Goal: Task Accomplishment & Management: Complete application form

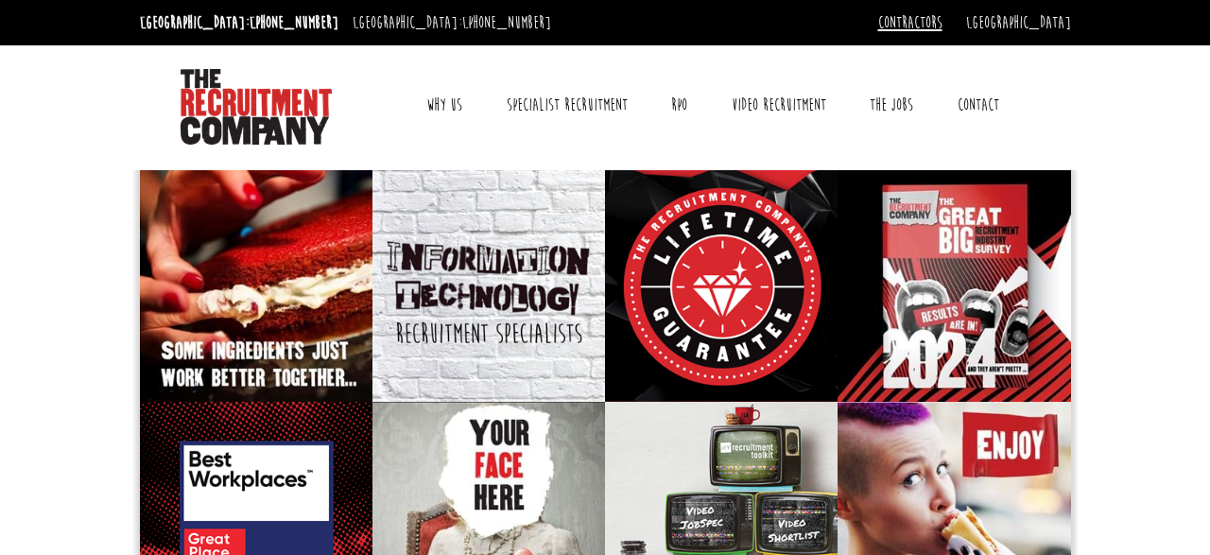
click at [942, 22] on link "Contractors" at bounding box center [910, 22] width 64 height 21
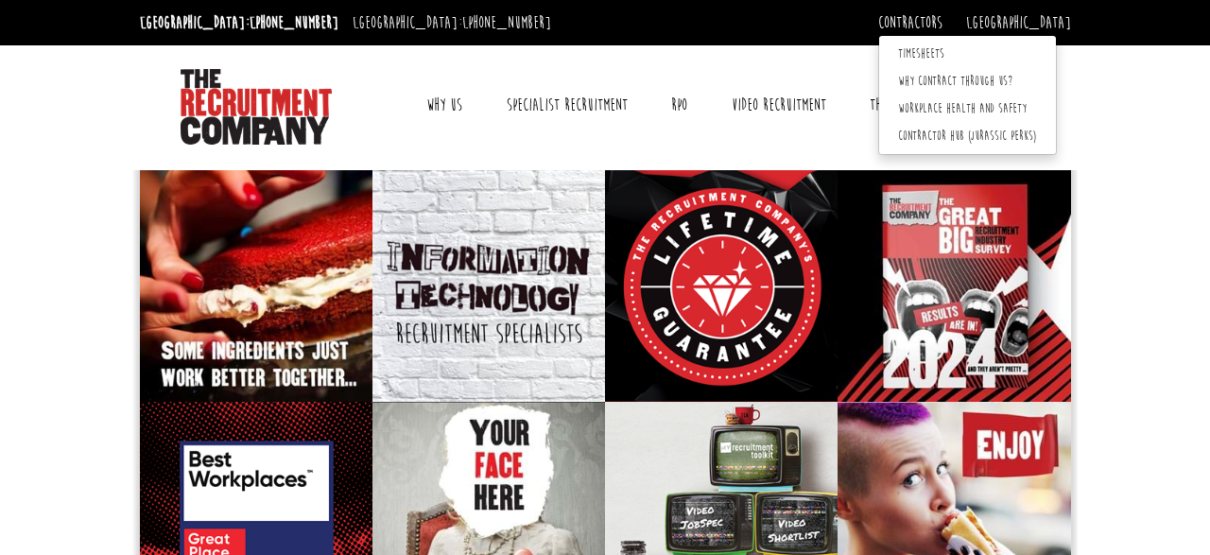
click at [899, 153] on div "Toggle navigation Why Us Reviews Awards Why contract through us? News & Blog Sp…" at bounding box center [604, 104] width 945 height 118
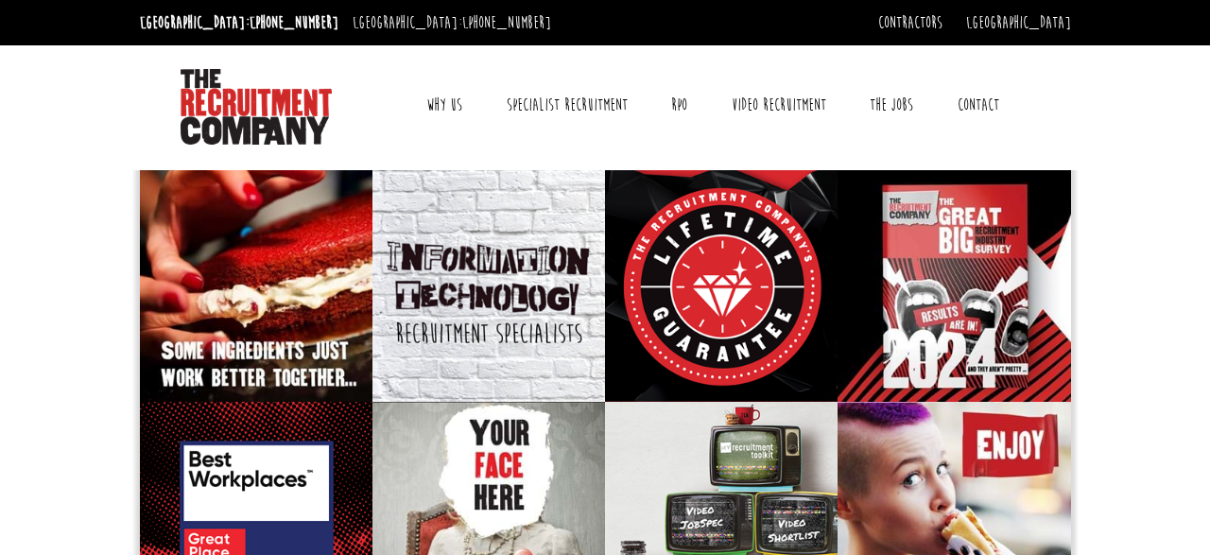
click at [978, 107] on link "Contact" at bounding box center [978, 104] width 70 height 47
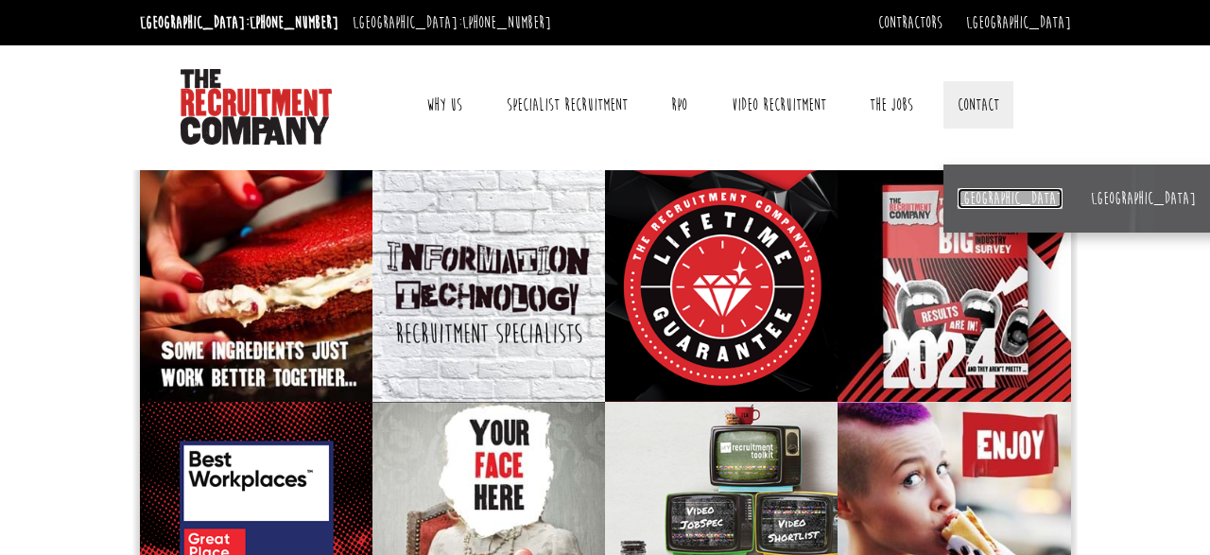
click at [981, 196] on link "[GEOGRAPHIC_DATA]" at bounding box center [1010, 198] width 105 height 21
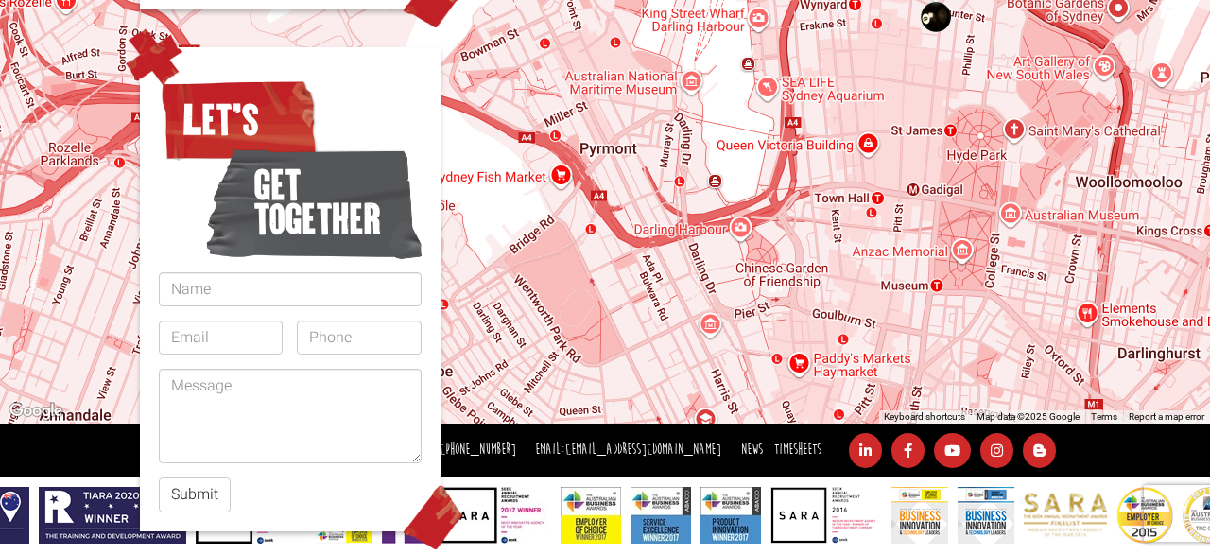
scroll to position [579, 0]
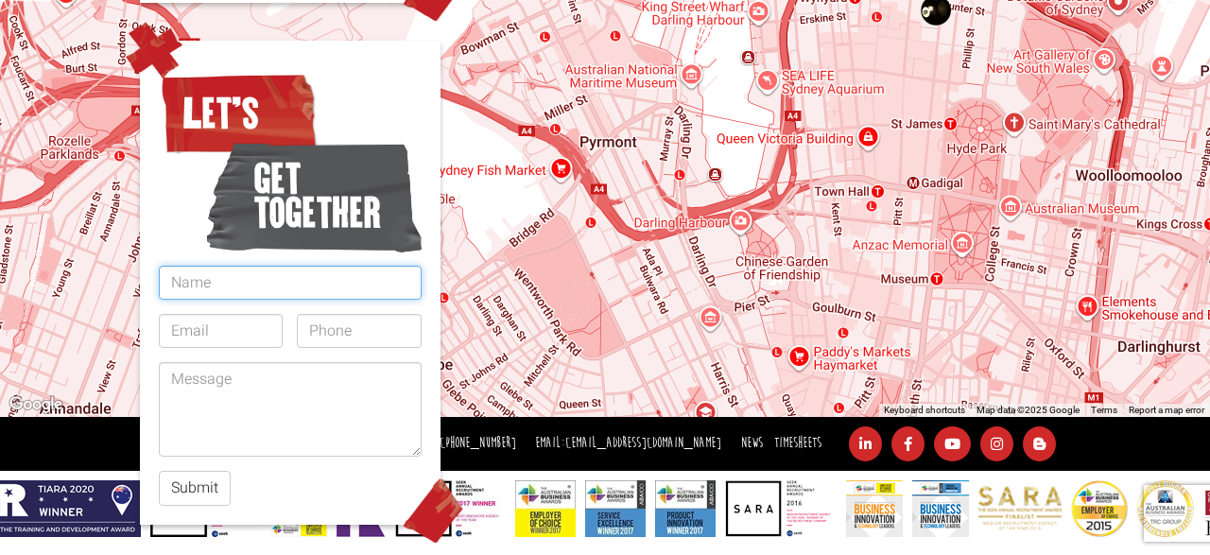
click at [414, 266] on input "text" at bounding box center [290, 283] width 263 height 34
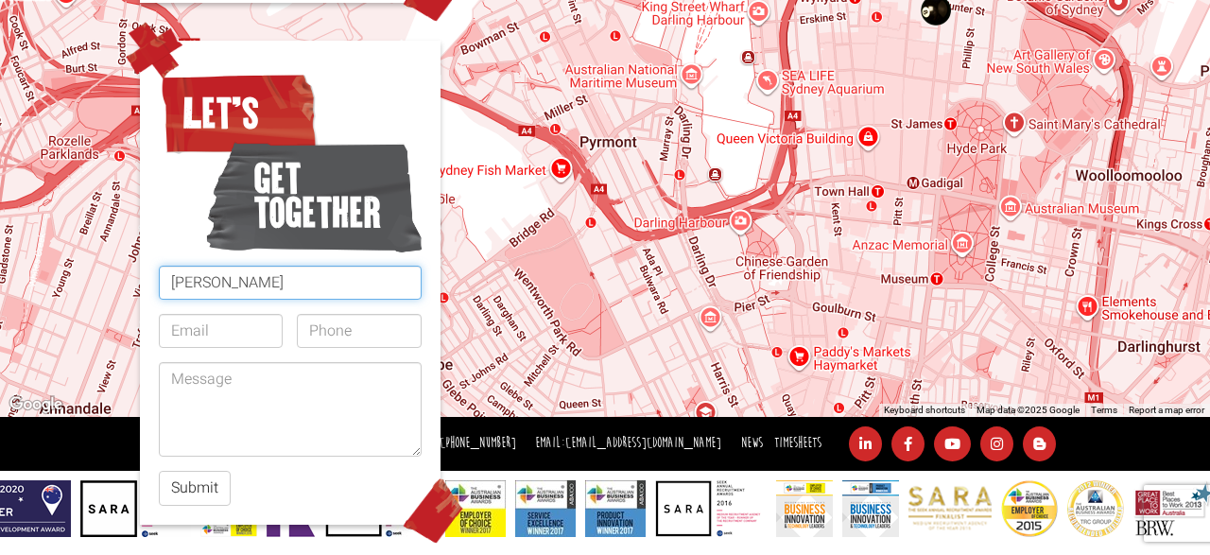
type input "[PERSON_NAME]"
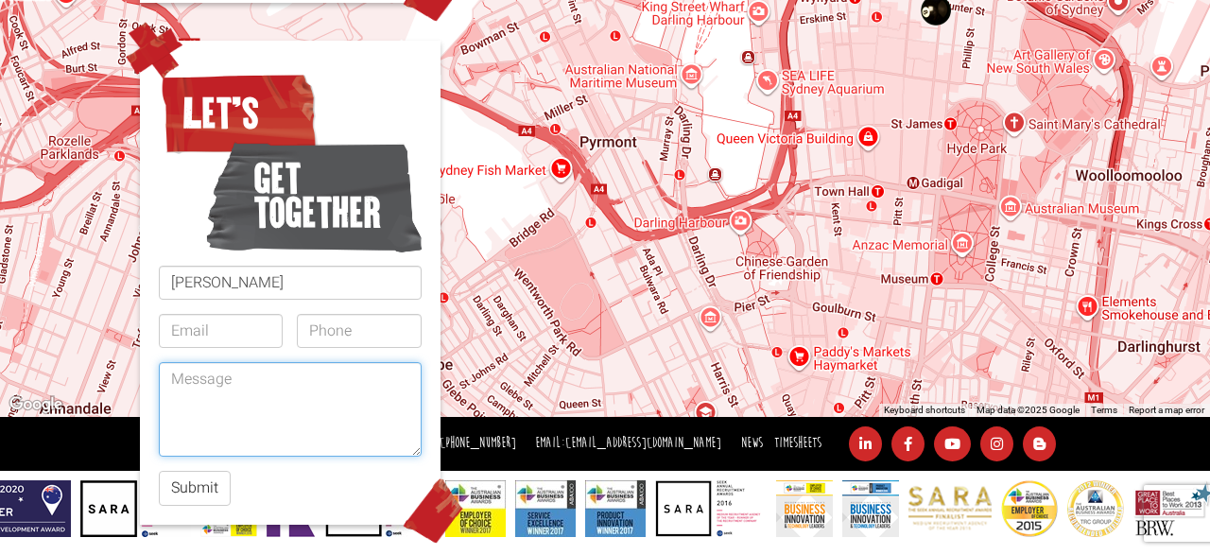
click at [329, 408] on textarea at bounding box center [290, 409] width 263 height 95
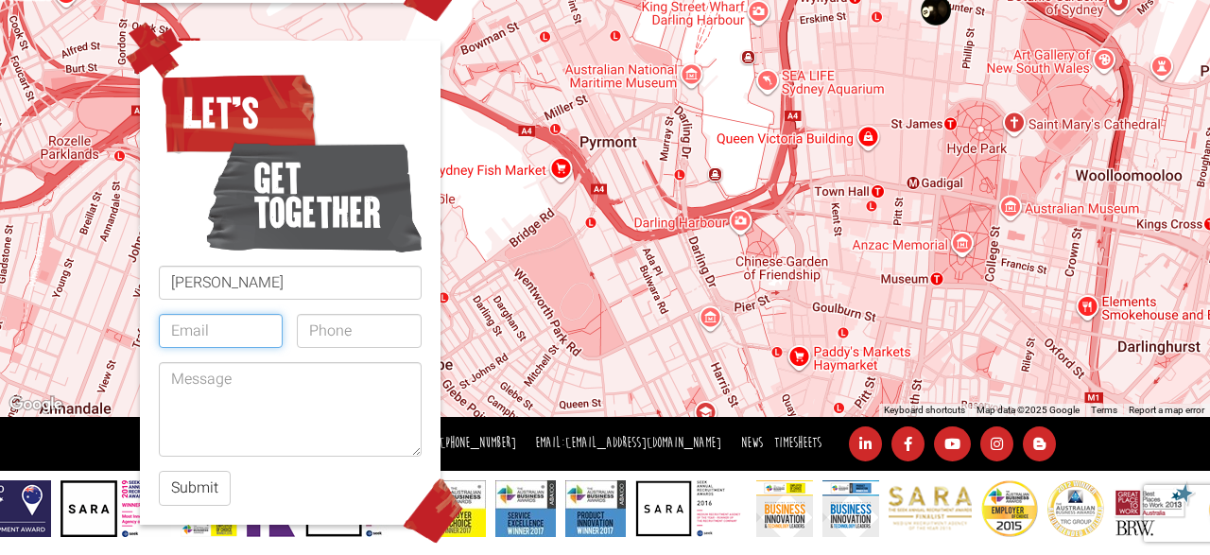
click at [260, 314] on input "email" at bounding box center [221, 331] width 125 height 34
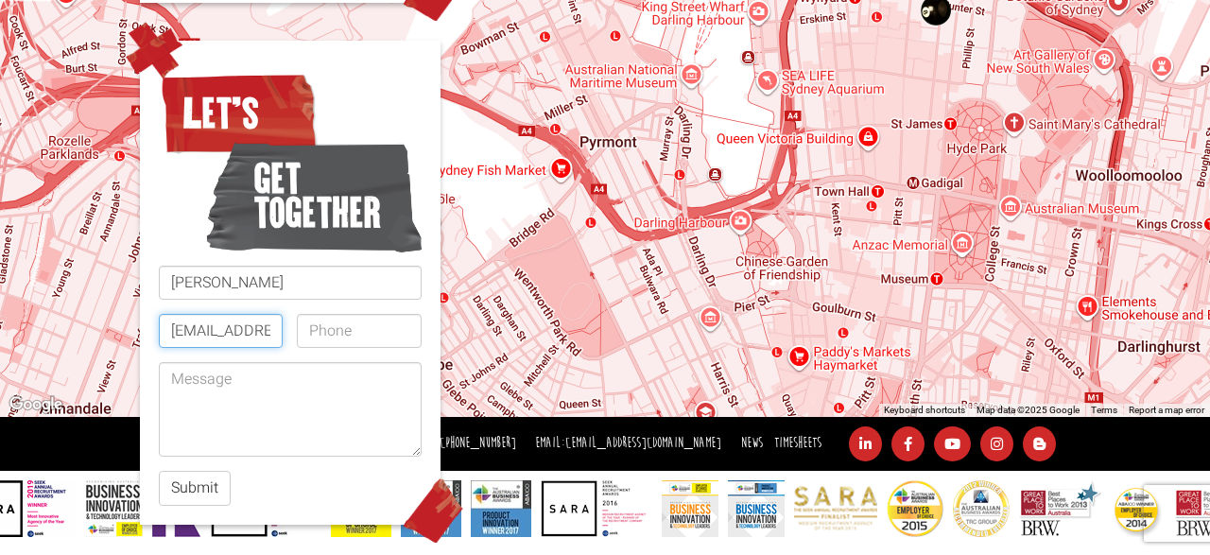
type input "[EMAIL_ADDRESS][DOMAIN_NAME]"
click at [332, 314] on input "tel" at bounding box center [359, 331] width 125 height 34
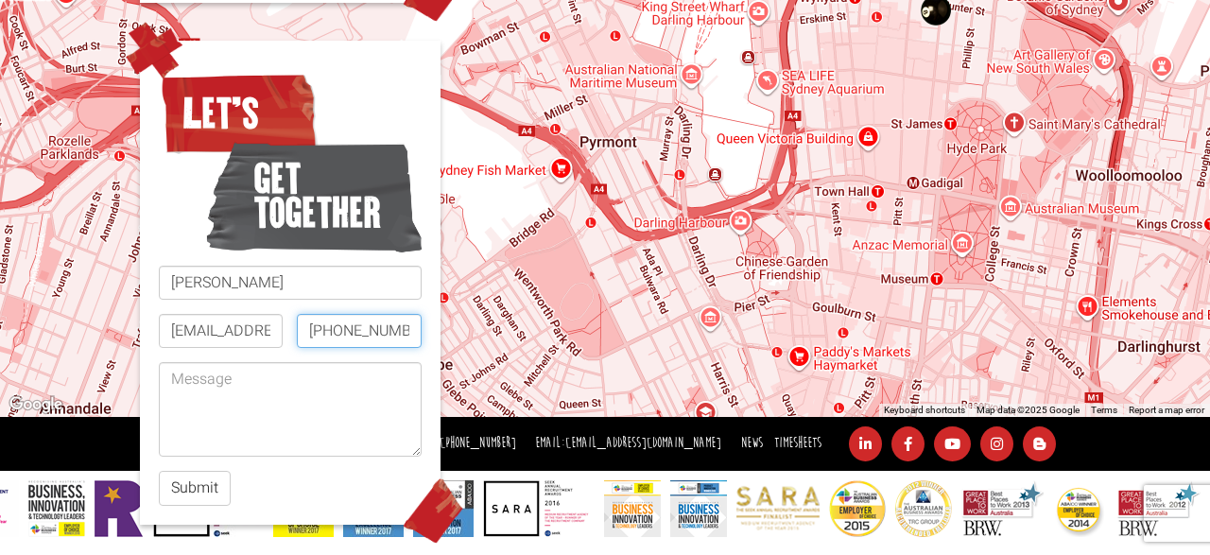
scroll to position [0, 16]
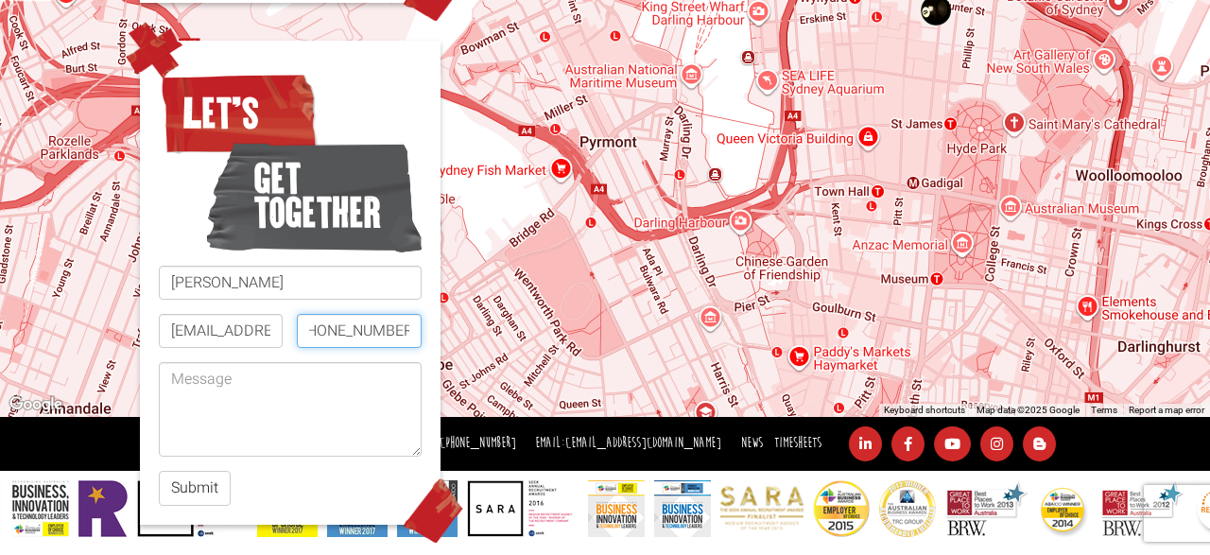
type input "[PHONE_NUMBER]"
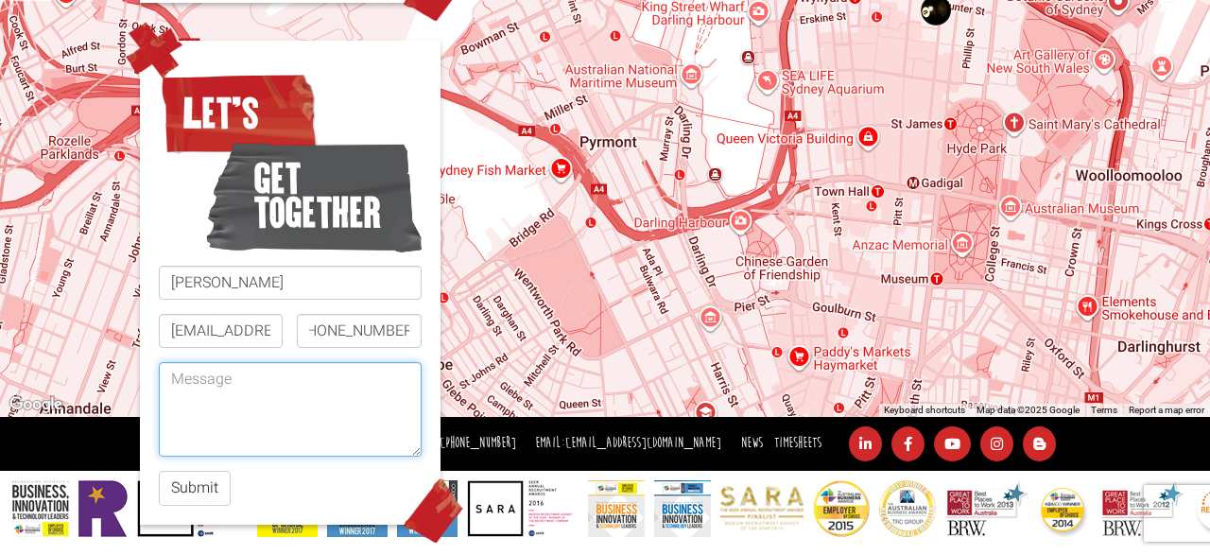
click at [311, 362] on textarea at bounding box center [290, 409] width 263 height 95
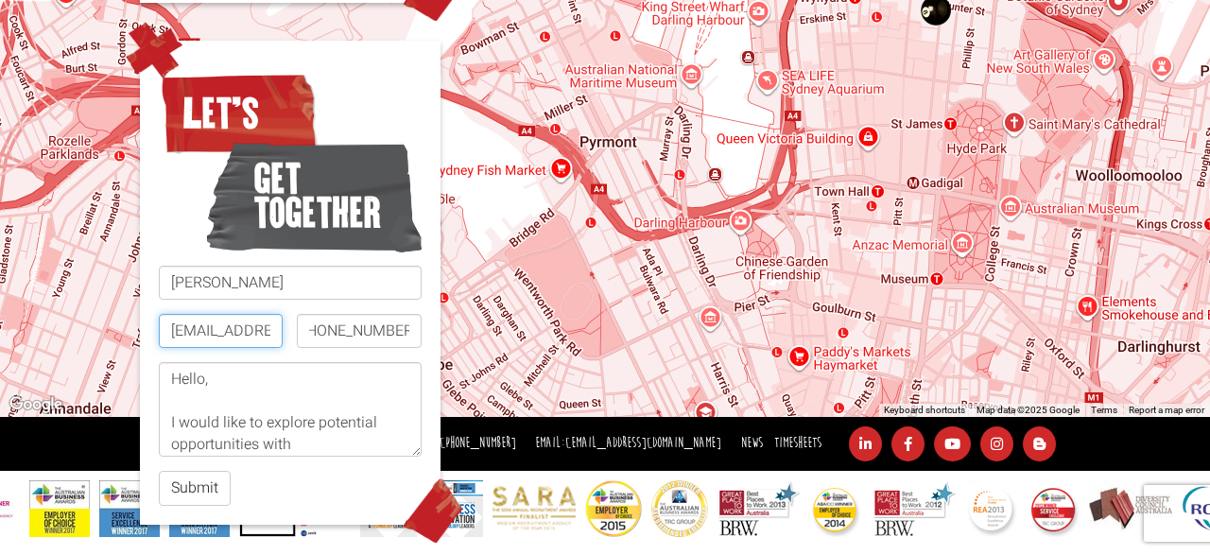
click at [267, 314] on input "[EMAIL_ADDRESS][DOMAIN_NAME]" at bounding box center [221, 331] width 125 height 34
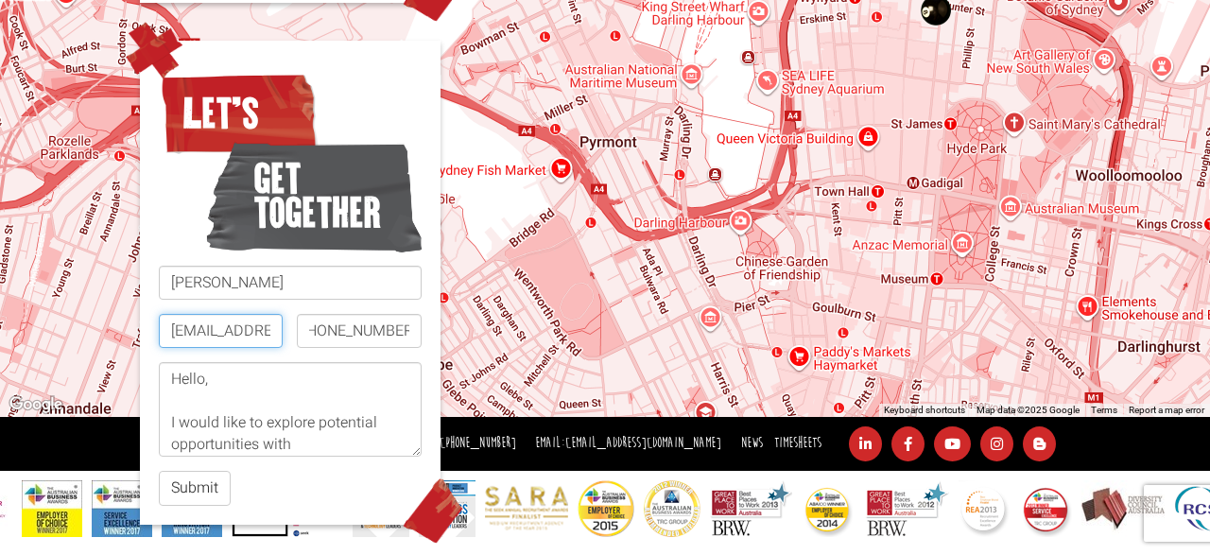
scroll to position [0, 12]
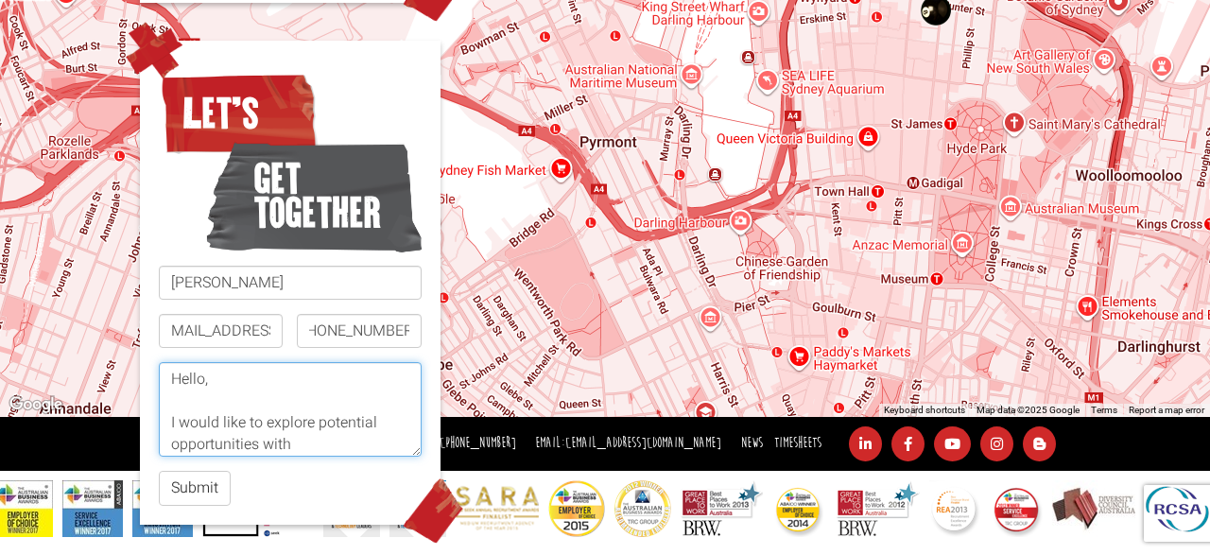
click at [388, 414] on textarea "Hello, I would like to explore potential opportunities with" at bounding box center [290, 409] width 263 height 95
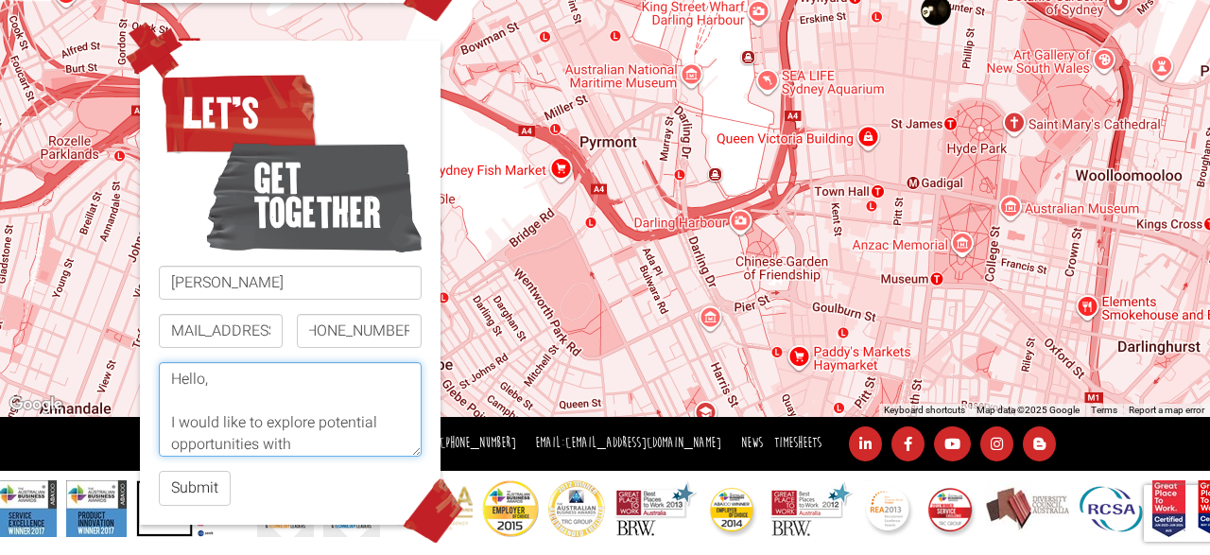
click at [388, 400] on textarea "Hello, I would like to explore potential opportunities with" at bounding box center [290, 409] width 263 height 95
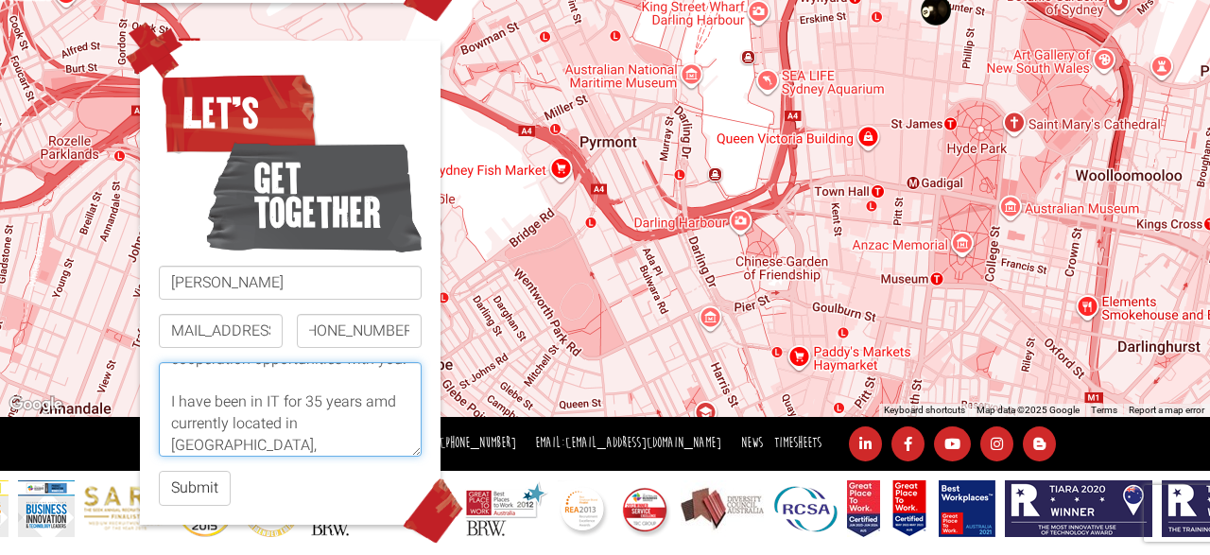
scroll to position [107, 0]
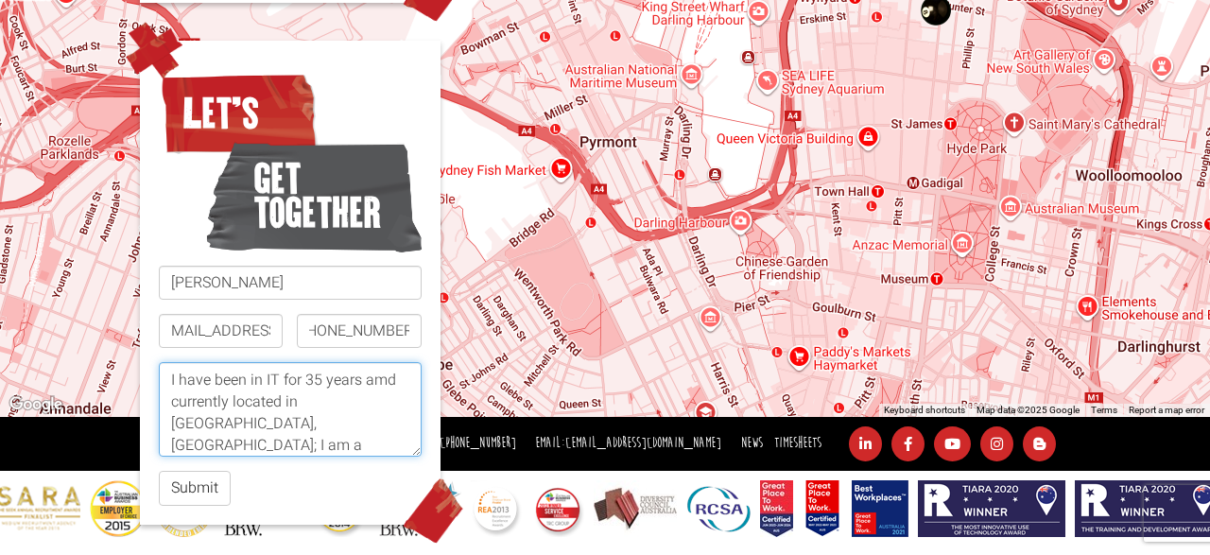
click at [404, 362] on textarea "Hello, I would like to explore potential cooperation opportunities with you. I …" at bounding box center [290, 409] width 263 height 95
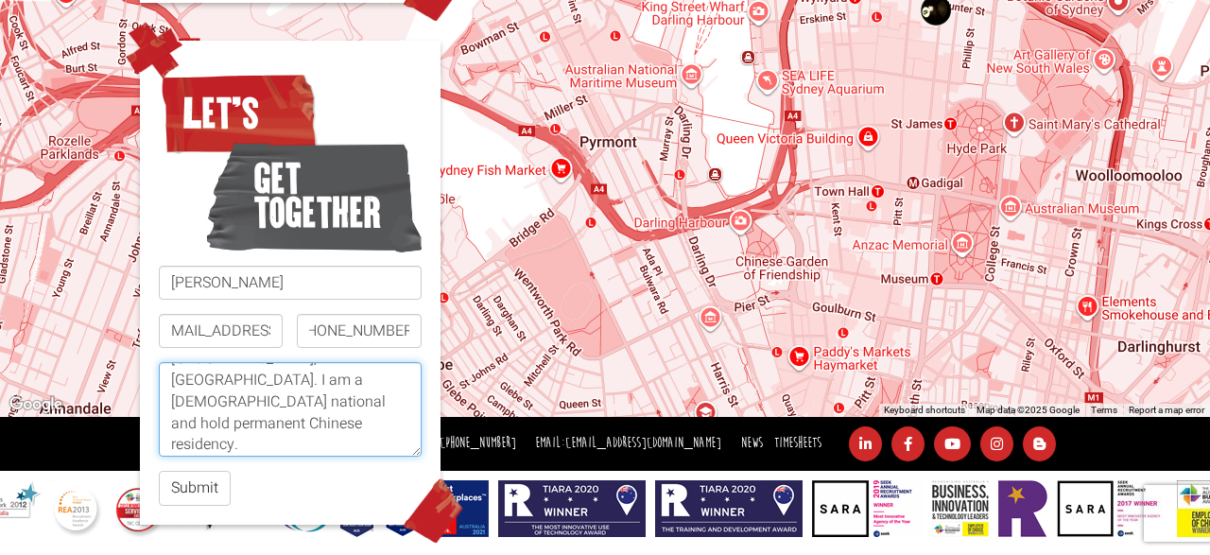
scroll to position [193, 0]
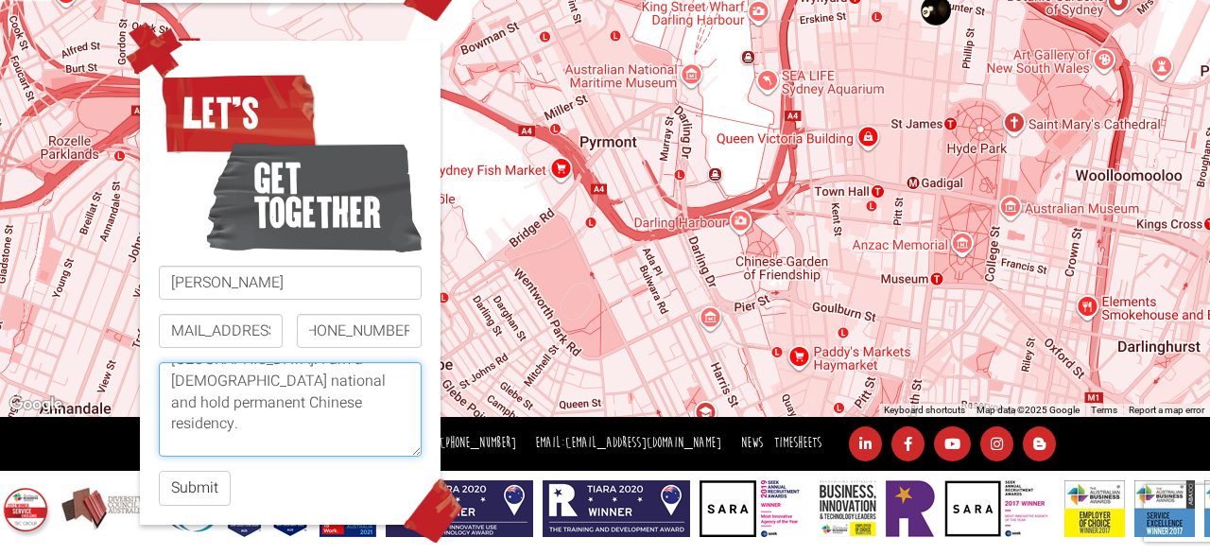
paste textarea "[URL][DOMAIN_NAME]"
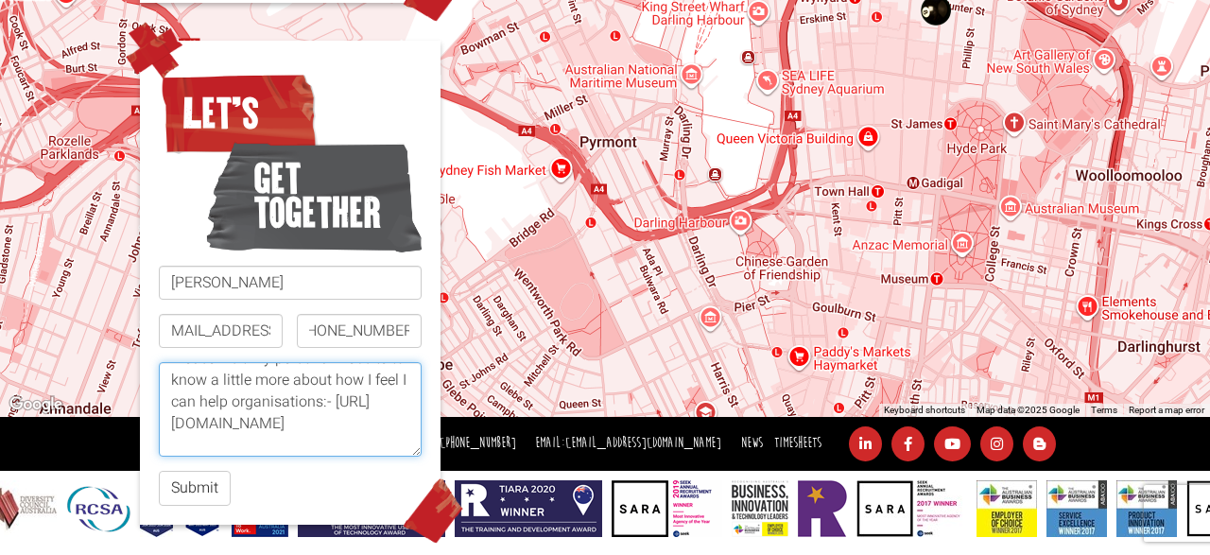
scroll to position [323, 0]
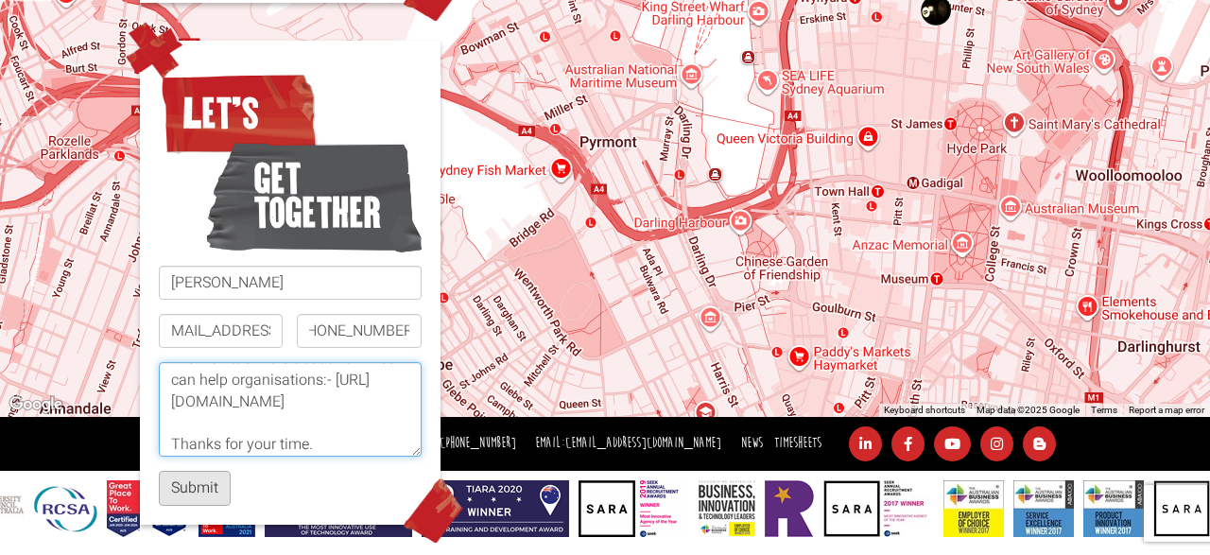
type textarea "Hello, I would like to explore potential cooperation opportunities with you. I …"
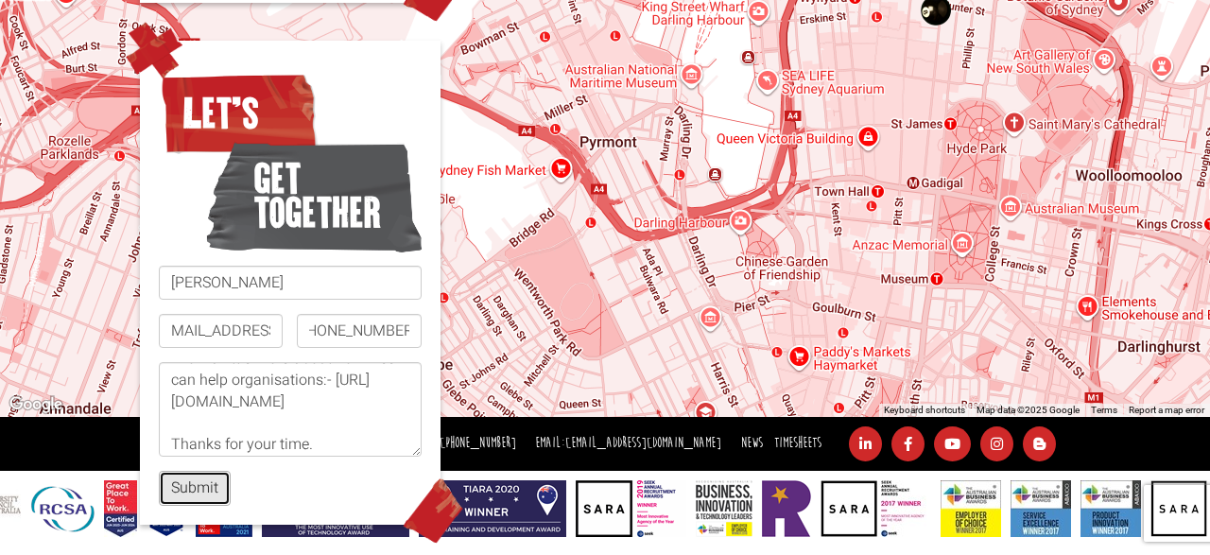
click at [190, 471] on button "Submit" at bounding box center [195, 488] width 72 height 35
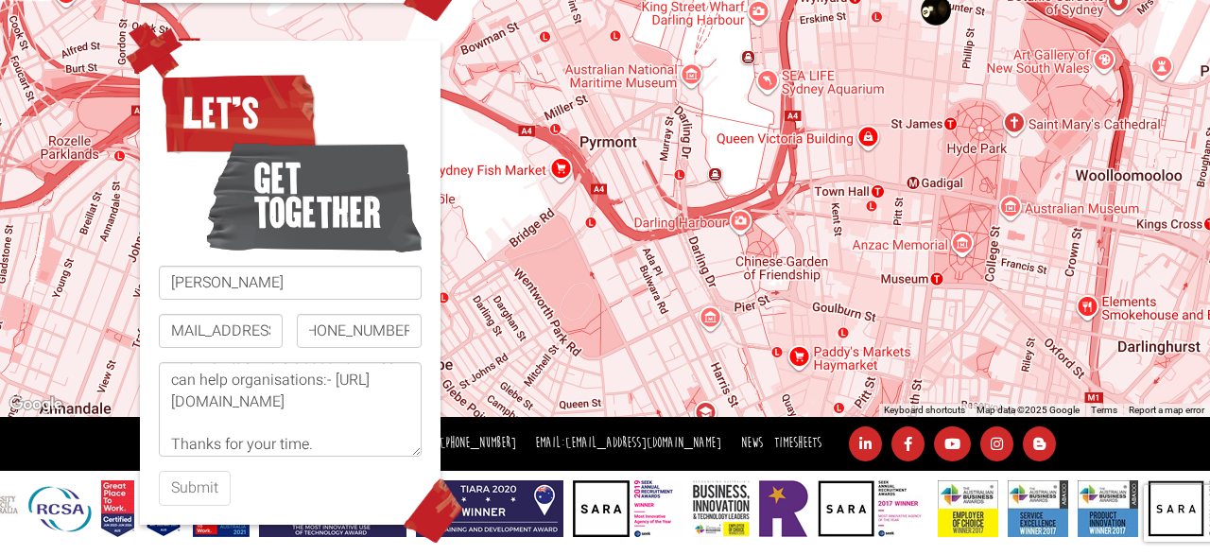
scroll to position [0, 16]
